Goal: Task Accomplishment & Management: Complete application form

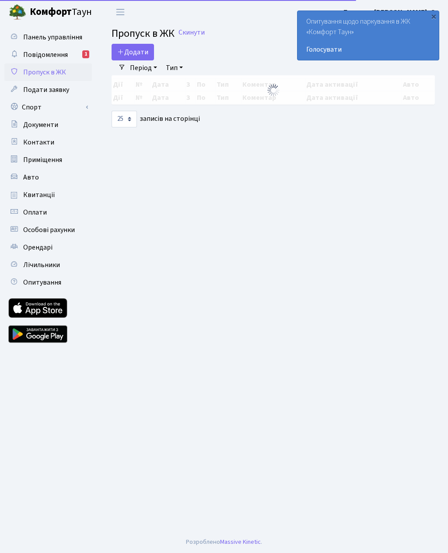
select select "25"
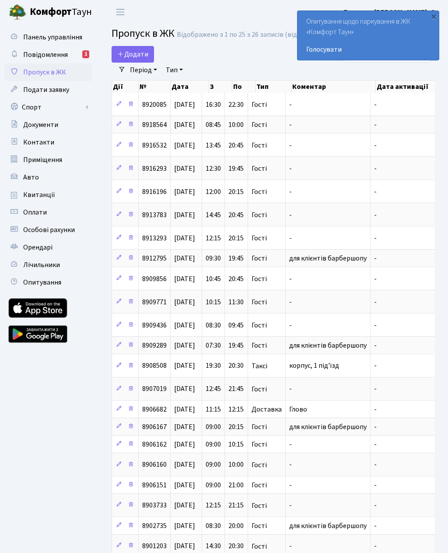
click at [138, 56] on span "Додати" at bounding box center [132, 54] width 31 height 10
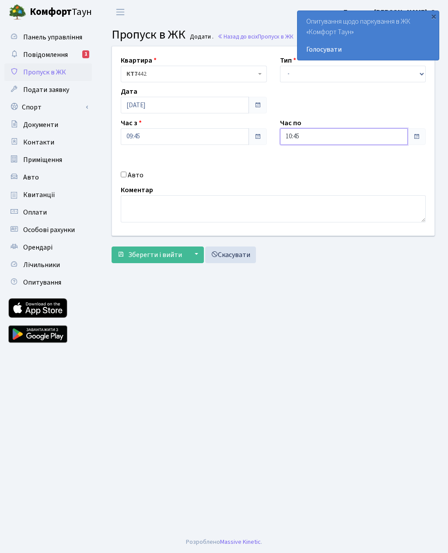
click at [324, 137] on input "10:45" at bounding box center [344, 136] width 128 height 17
click at [304, 161] on icon at bounding box center [304, 167] width 24 height 24
click at [303, 169] on icon at bounding box center [304, 167] width 24 height 24
click at [303, 167] on icon at bounding box center [304, 167] width 24 height 24
click at [303, 166] on icon at bounding box center [304, 167] width 24 height 24
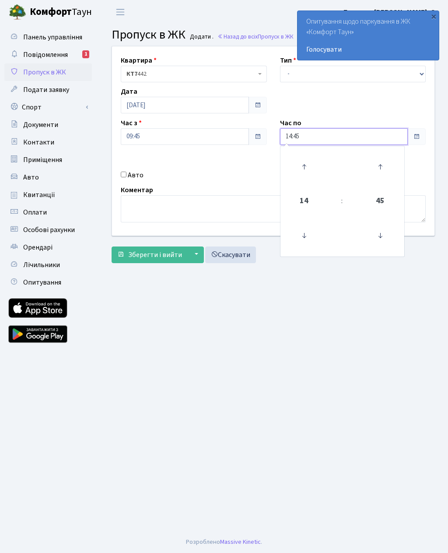
click at [300, 167] on icon at bounding box center [304, 167] width 24 height 24
click at [299, 166] on icon at bounding box center [304, 167] width 24 height 24
click at [301, 167] on icon at bounding box center [304, 167] width 24 height 24
click at [301, 166] on icon at bounding box center [304, 167] width 24 height 24
click at [301, 168] on icon at bounding box center [304, 167] width 24 height 24
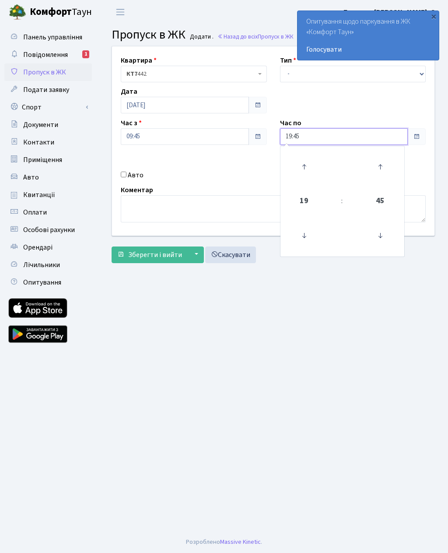
click at [301, 167] on icon at bounding box center [304, 167] width 24 height 24
type input "20:45"
click at [251, 318] on main "Admin Пропуск в ЖК Додати Пропуск в ЖК Додати . Назад до всіх Пропуск в ЖК Квар…" at bounding box center [273, 277] width 350 height 507
click at [126, 174] on input "Авто" at bounding box center [124, 174] width 6 height 6
checkbox input "true"
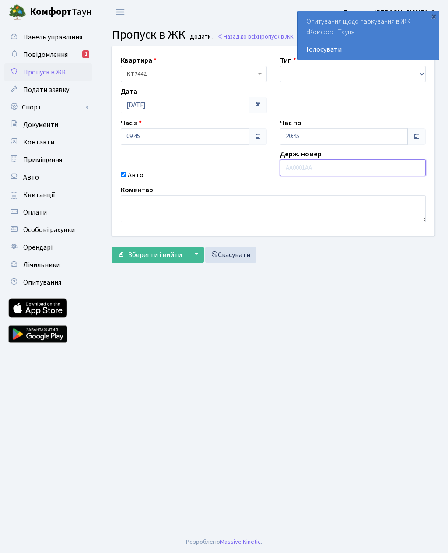
click at [312, 169] on input "text" at bounding box center [353, 167] width 146 height 17
type input "Ка2517ор"
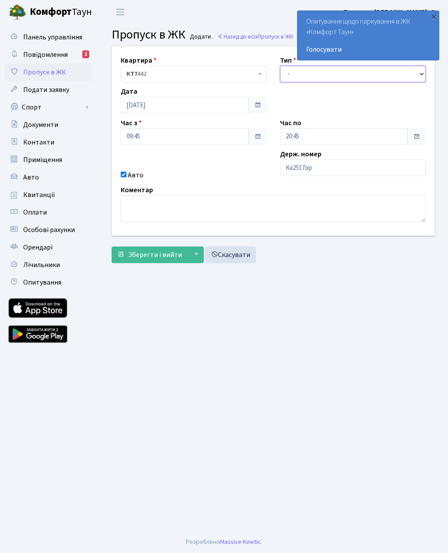
click at [294, 73] on select "- Доставка Таксі Гості Сервіс" at bounding box center [353, 74] width 146 height 17
select select "3"
click at [161, 255] on span "Зберегти і вийти" at bounding box center [155, 255] width 54 height 10
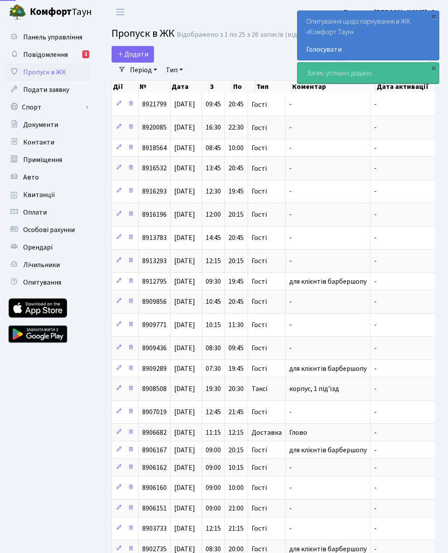
select select "25"
